Goal: Information Seeking & Learning: Learn about a topic

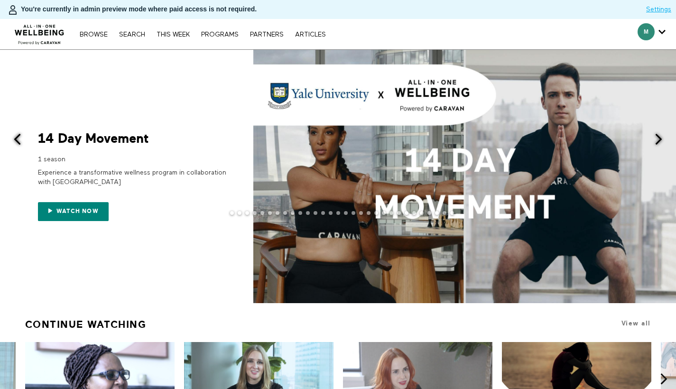
click at [655, 140] on span at bounding box center [659, 139] width 12 height 12
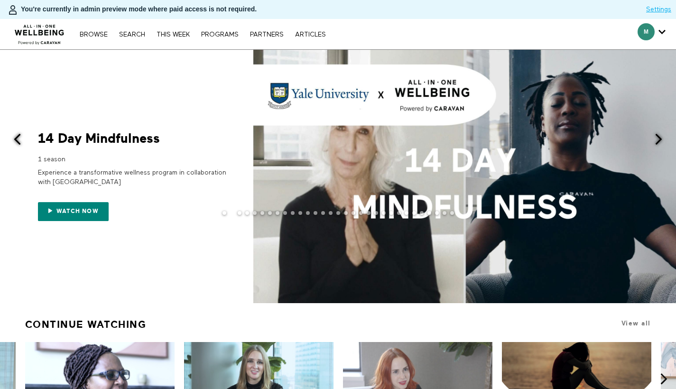
click at [657, 139] on span at bounding box center [659, 139] width 12 height 12
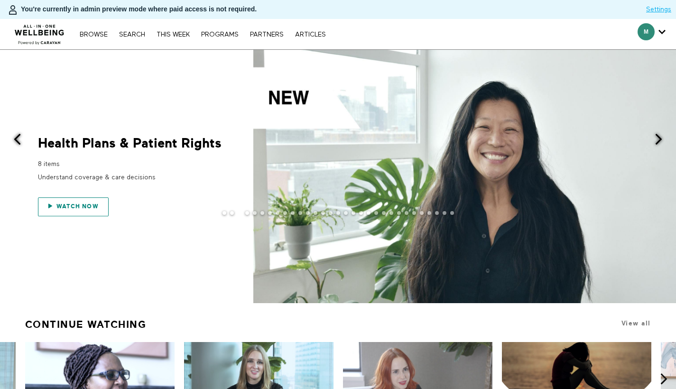
click at [85, 206] on span "Watch now" at bounding box center [77, 206] width 42 height 7
